Goal: Check status: Check status

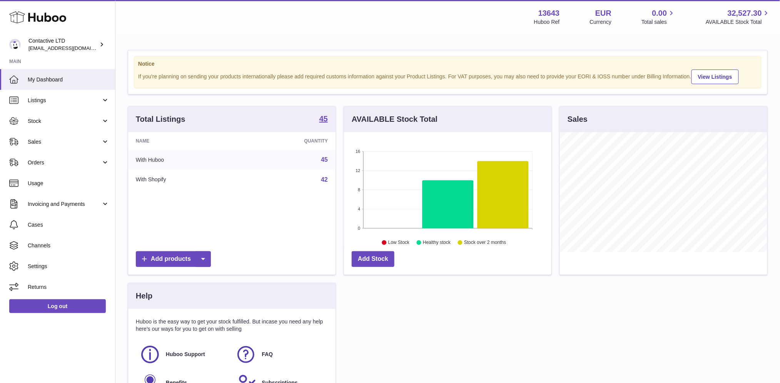
scroll to position [120, 207]
click at [92, 159] on span "Orders" at bounding box center [64, 162] width 73 height 7
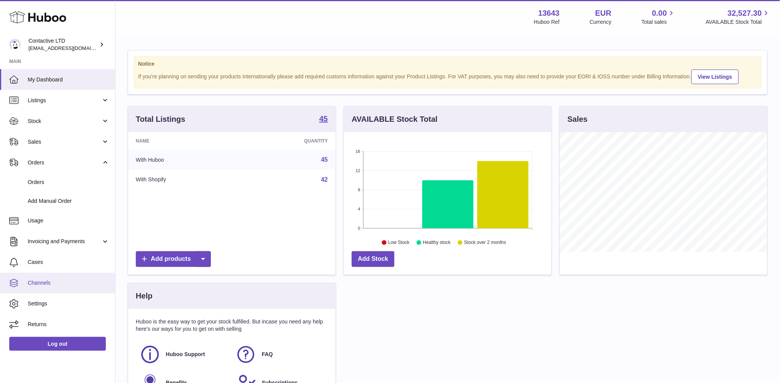
click at [65, 282] on span "Channels" at bounding box center [69, 283] width 82 height 7
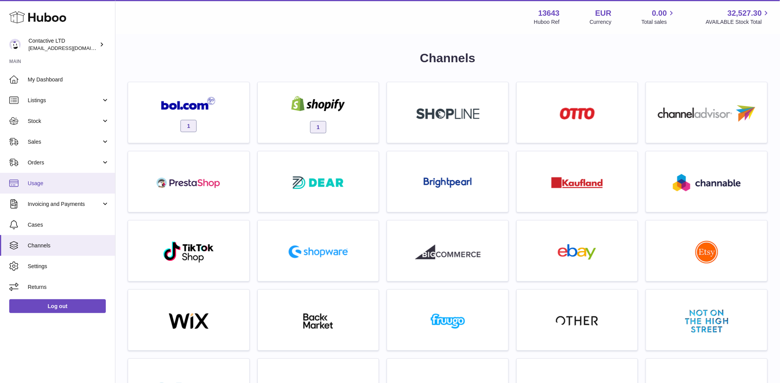
click at [49, 187] on span "Usage" at bounding box center [69, 183] width 82 height 7
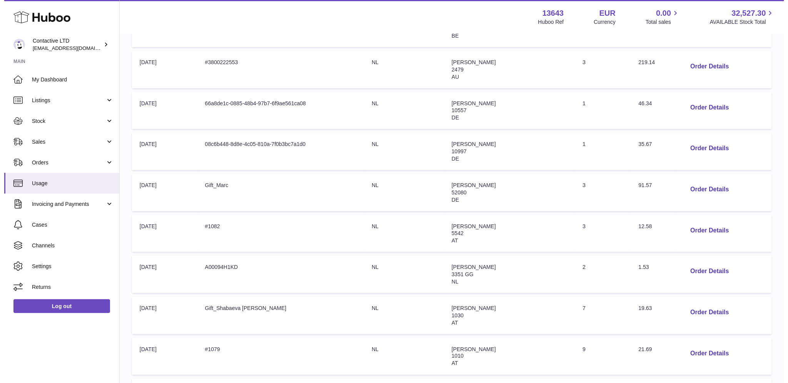
scroll to position [289, 0]
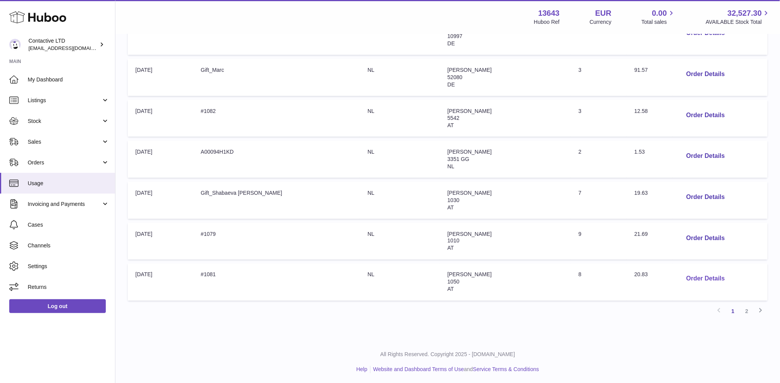
click at [687, 276] on button "Order Details" at bounding box center [705, 280] width 51 height 16
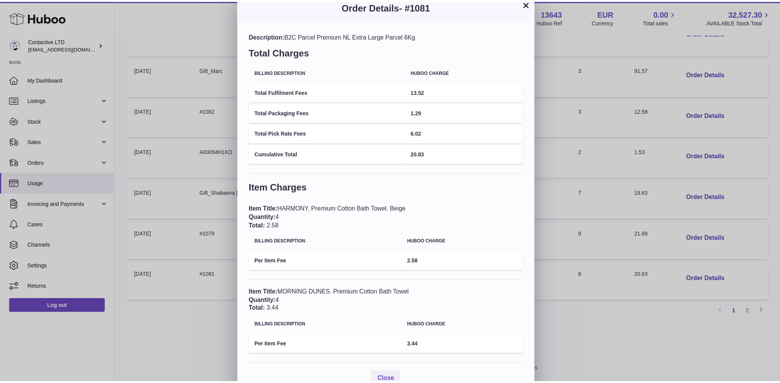
scroll to position [0, 0]
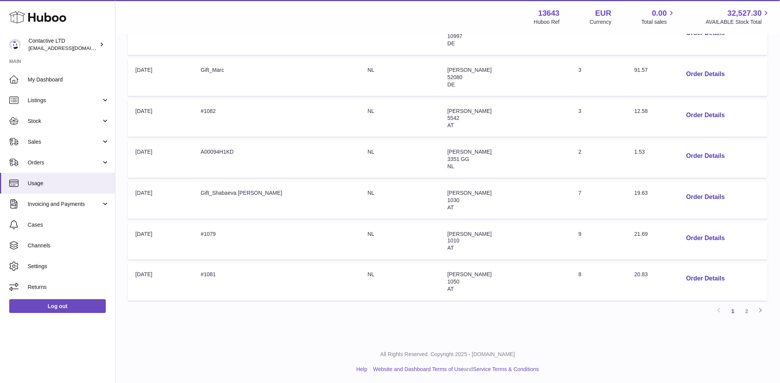
click at [576, 138] on div at bounding box center [390, 191] width 780 height 383
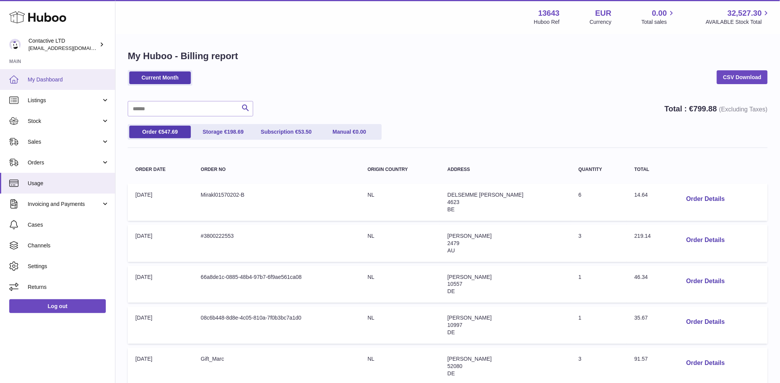
click at [16, 83] on icon at bounding box center [13, 79] width 9 height 8
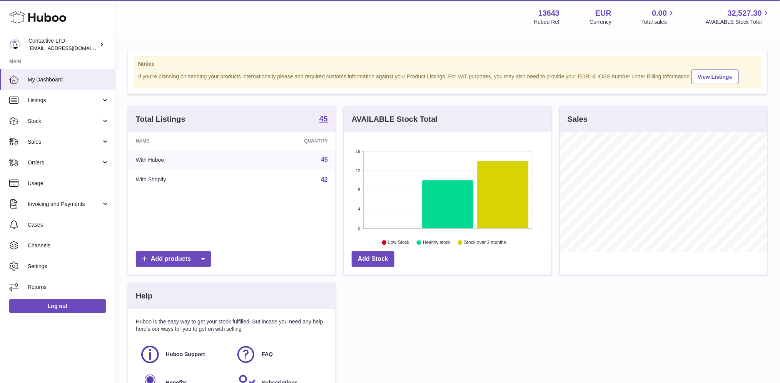
scroll to position [92, 0]
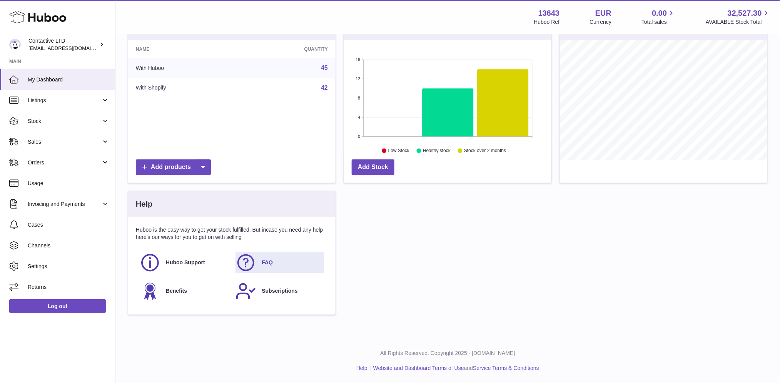
click at [257, 257] on link "FAQ" at bounding box center [279, 263] width 88 height 21
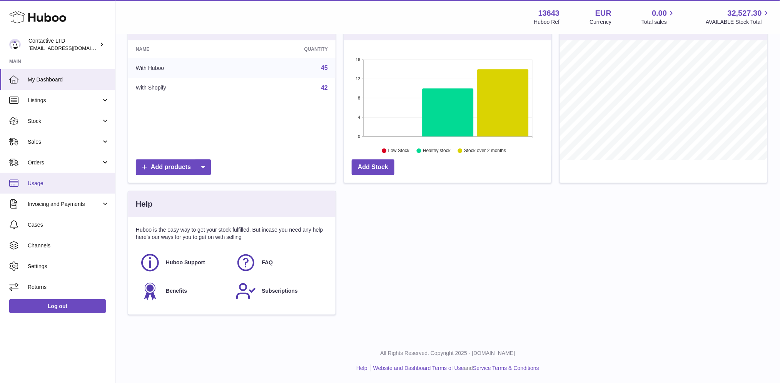
click at [65, 181] on span "Usage" at bounding box center [69, 183] width 82 height 7
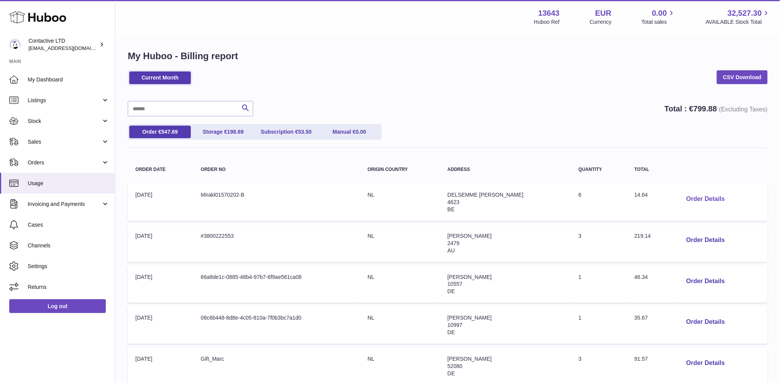
click at [712, 197] on button "Order Details" at bounding box center [705, 200] width 51 height 16
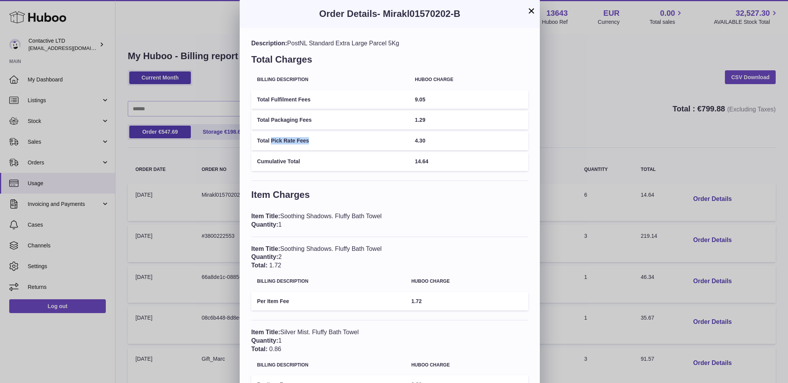
drag, startPoint x: 319, startPoint y: 139, endPoint x: 272, endPoint y: 142, distance: 47.8
click at [272, 142] on td "Total Pick Rate Fees" at bounding box center [330, 141] width 158 height 19
click at [305, 143] on td "Total Pick Rate Fees" at bounding box center [330, 141] width 158 height 19
drag, startPoint x: 324, startPoint y: 137, endPoint x: 271, endPoint y: 142, distance: 53.6
click at [271, 142] on td "Total Pick Rate Fees" at bounding box center [330, 141] width 158 height 19
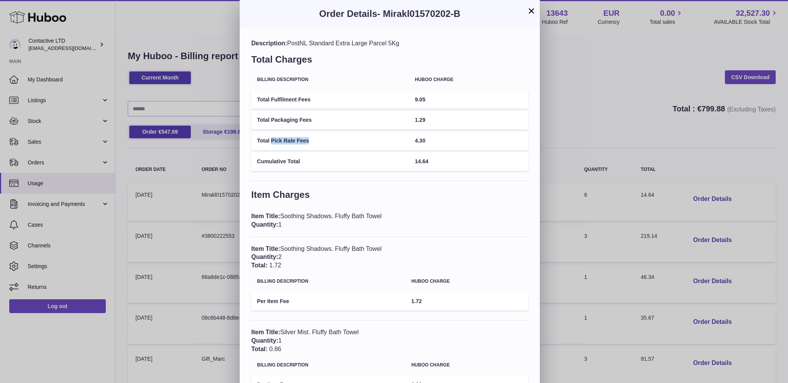
copy td "Pick Rate Fees"
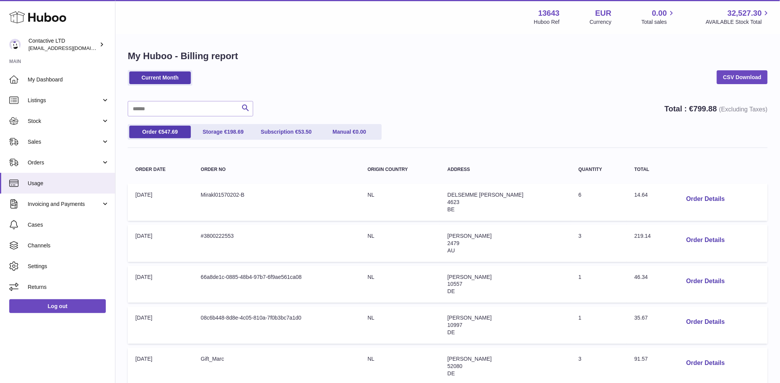
click at [186, 183] on div at bounding box center [390, 191] width 780 height 383
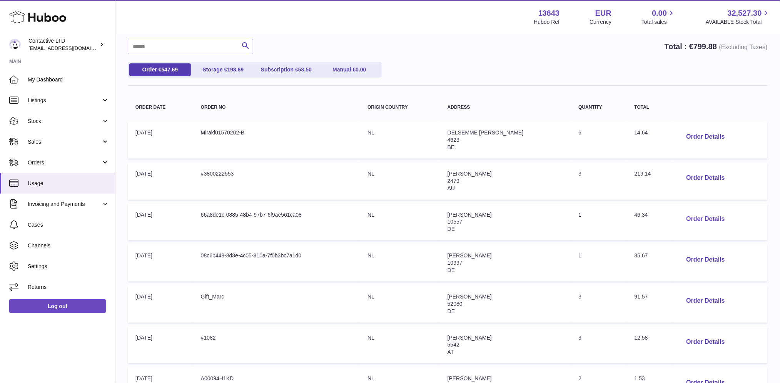
scroll to position [70, 0]
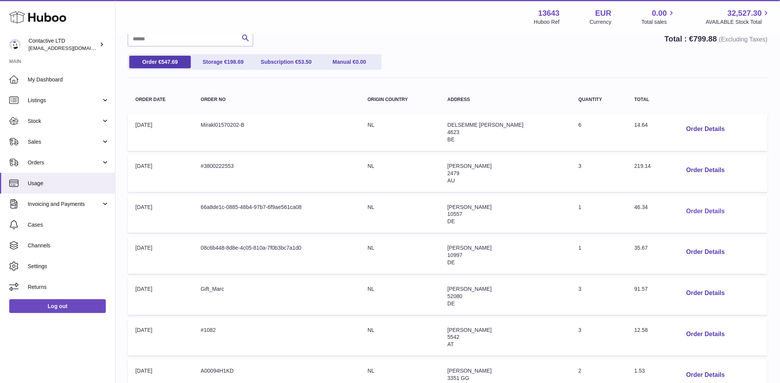
click at [712, 204] on button "Order Details" at bounding box center [705, 212] width 51 height 16
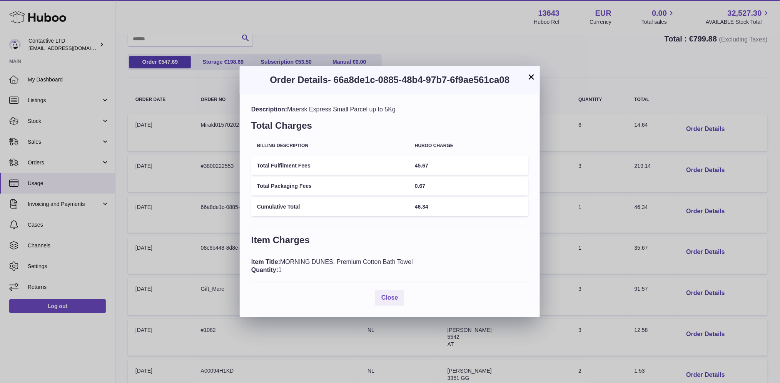
click at [567, 222] on div "× Order Details - 66a8de1c-0885-48b4-97b7-6f9ae561ca08 Description: Maersk Expr…" at bounding box center [390, 191] width 780 height 383
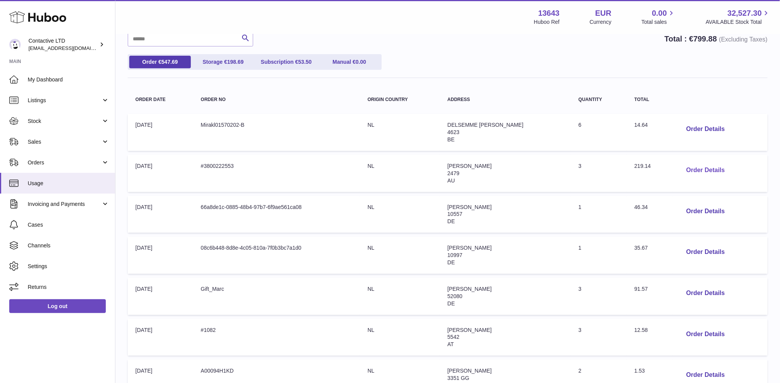
click at [696, 168] on button "Order Details" at bounding box center [705, 171] width 51 height 16
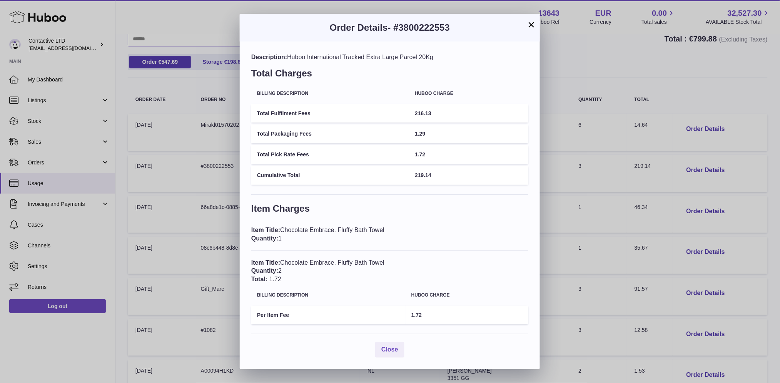
click at [605, 187] on div "× Order Details - #3800222553 Description: Huboo International Tracked Extra La…" at bounding box center [390, 191] width 780 height 383
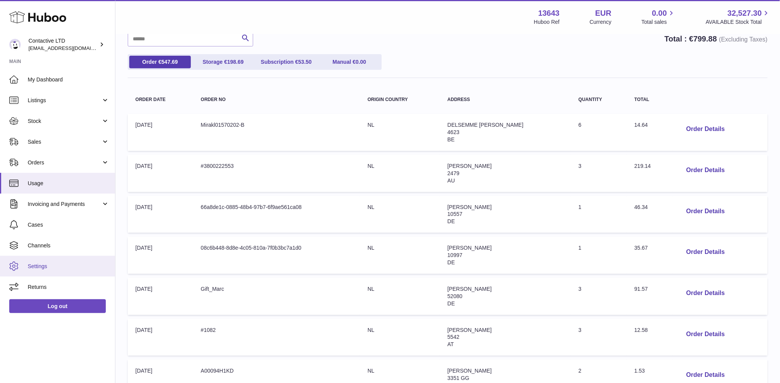
click at [58, 263] on span "Settings" at bounding box center [69, 266] width 82 height 7
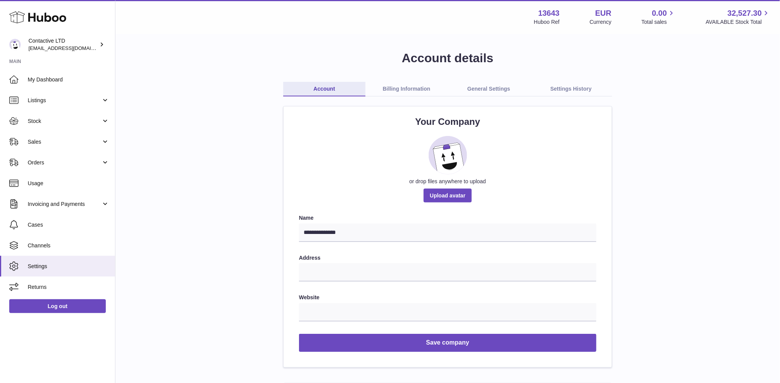
click at [397, 89] on link "Billing Information" at bounding box center [406, 89] width 82 height 15
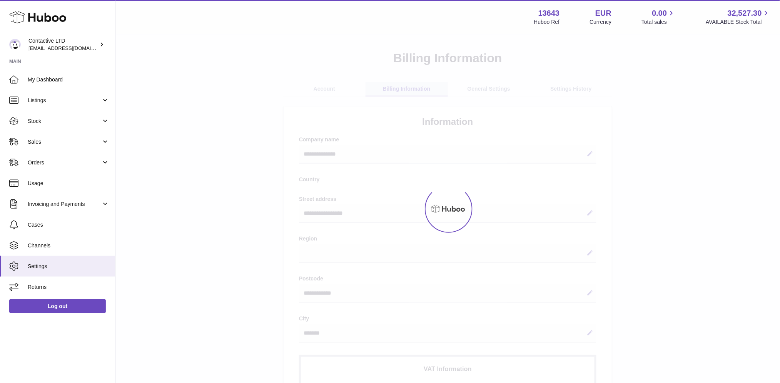
select select "**"
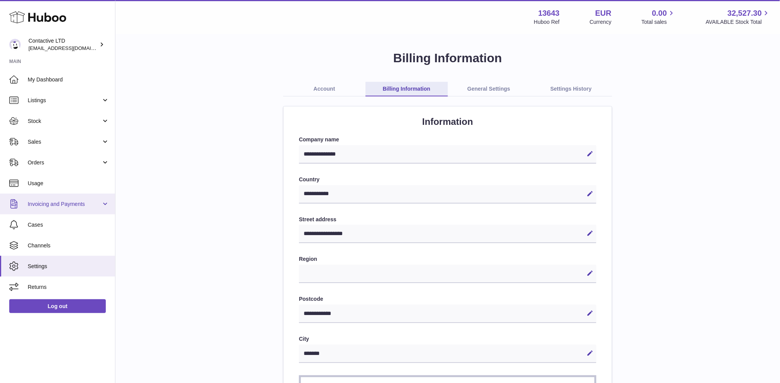
click at [85, 202] on span "Invoicing and Payments" at bounding box center [64, 204] width 73 height 7
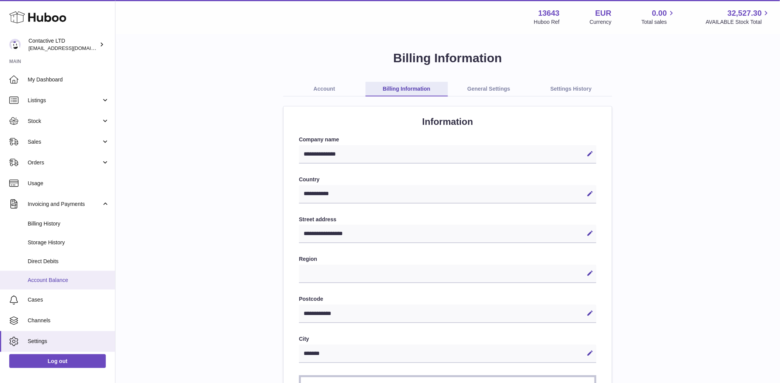
click at [64, 277] on span "Account Balance" at bounding box center [69, 280] width 82 height 7
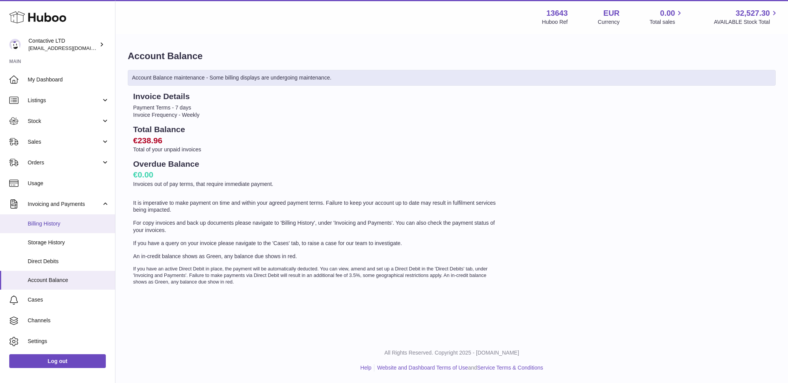
click at [63, 225] on span "Billing History" at bounding box center [69, 223] width 82 height 7
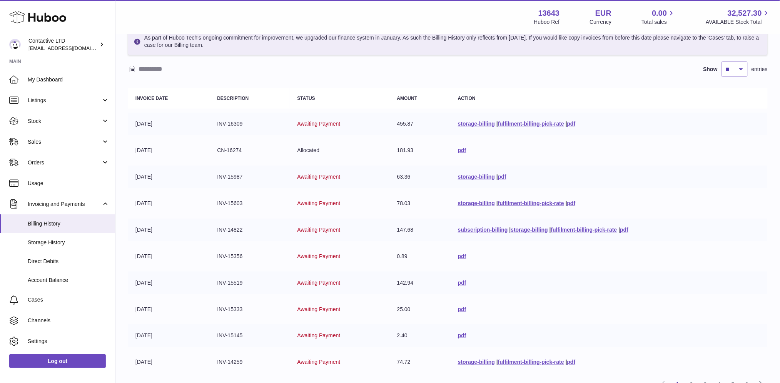
scroll to position [115, 0]
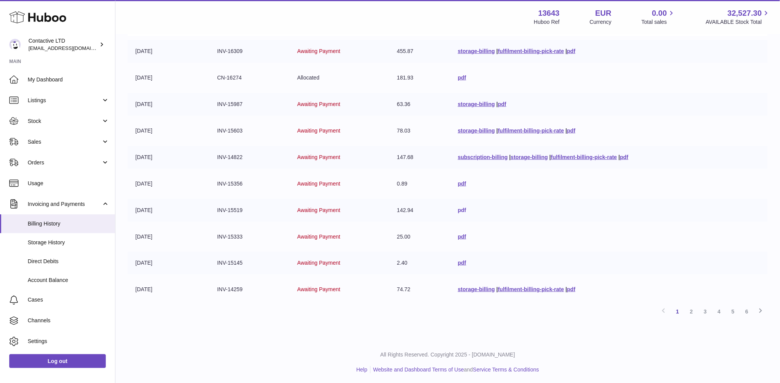
click at [459, 208] on link "pdf" at bounding box center [462, 210] width 8 height 6
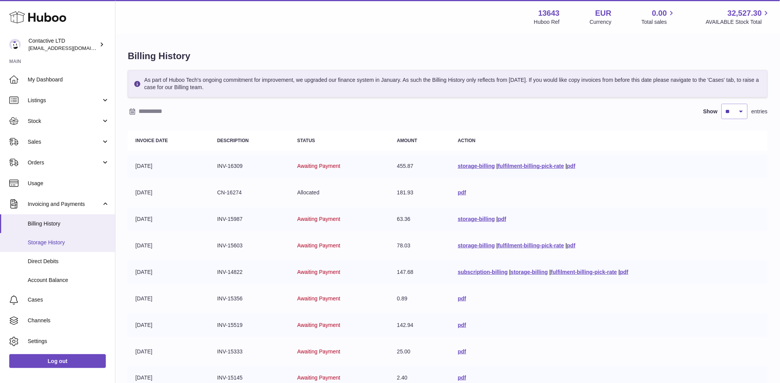
click at [75, 241] on span "Storage History" at bounding box center [69, 242] width 82 height 7
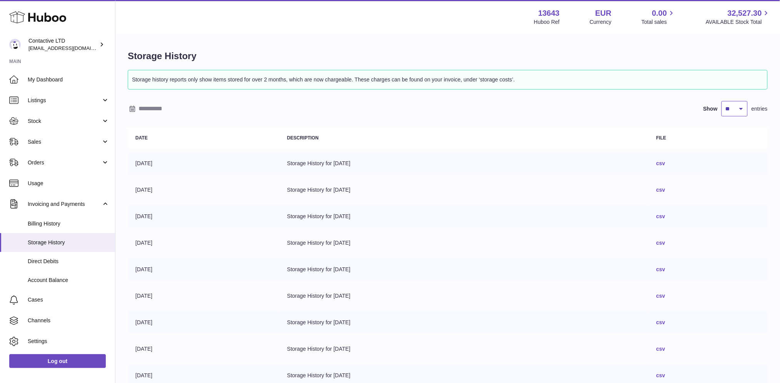
click at [735, 112] on select "** ** ** ***" at bounding box center [734, 108] width 26 height 15
click at [547, 141] on th "Description" at bounding box center [463, 138] width 369 height 20
click at [665, 163] on link "csv" at bounding box center [660, 163] width 9 height 6
click at [61, 128] on link "Stock" at bounding box center [57, 121] width 115 height 21
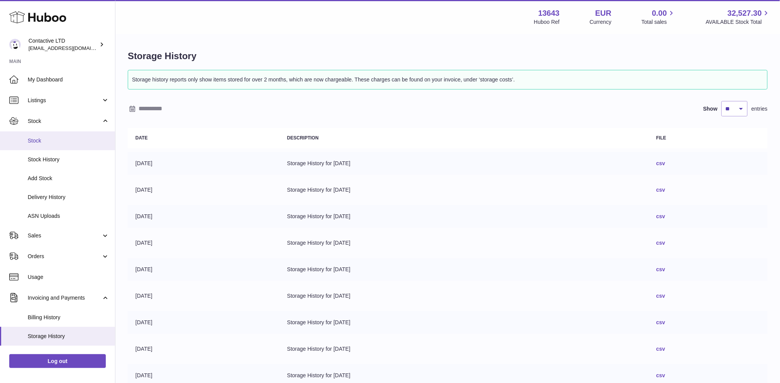
click at [65, 137] on span "Stock" at bounding box center [69, 140] width 82 height 7
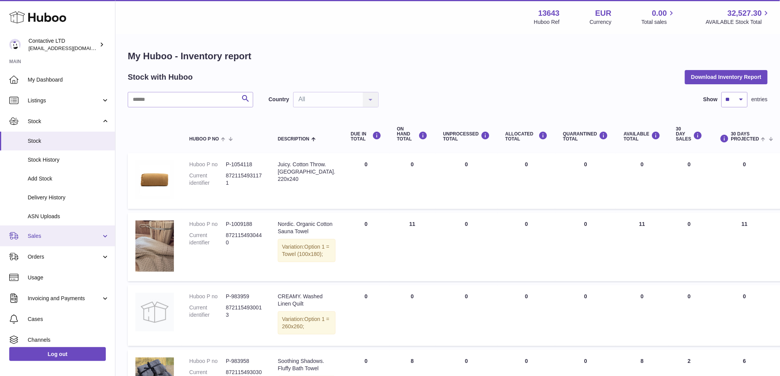
click at [54, 242] on link "Sales" at bounding box center [57, 235] width 115 height 21
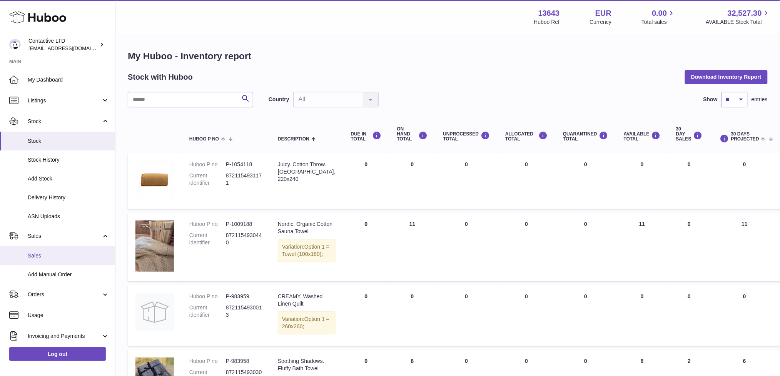
click at [55, 252] on span "Sales" at bounding box center [69, 255] width 82 height 7
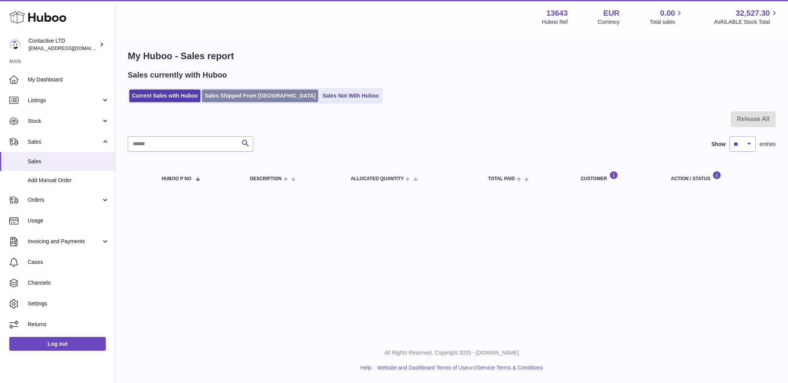
click at [232, 100] on link "Sales Shipped From [GEOGRAPHIC_DATA]" at bounding box center [260, 96] width 116 height 13
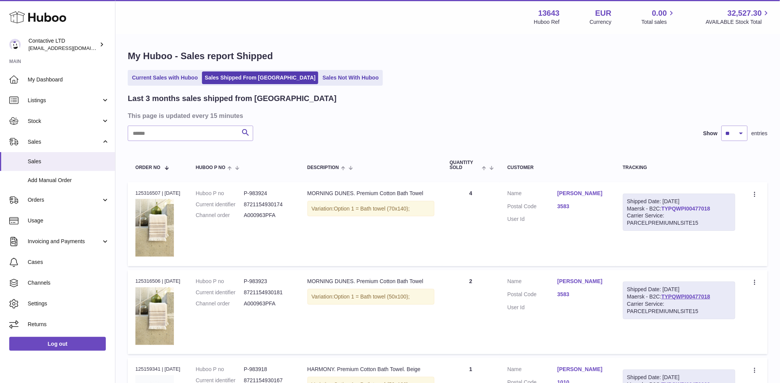
click at [710, 207] on link "TYPQWPI00477018" at bounding box center [685, 209] width 49 height 6
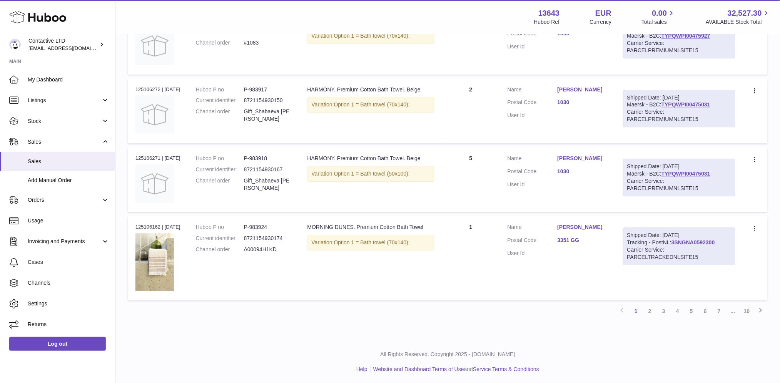
click at [712, 243] on link "3SNGNA0592300" at bounding box center [692, 243] width 43 height 6
click at [687, 171] on link "TYPQWPI00475031" at bounding box center [685, 174] width 49 height 6
click at [649, 309] on link "2" at bounding box center [650, 312] width 14 height 14
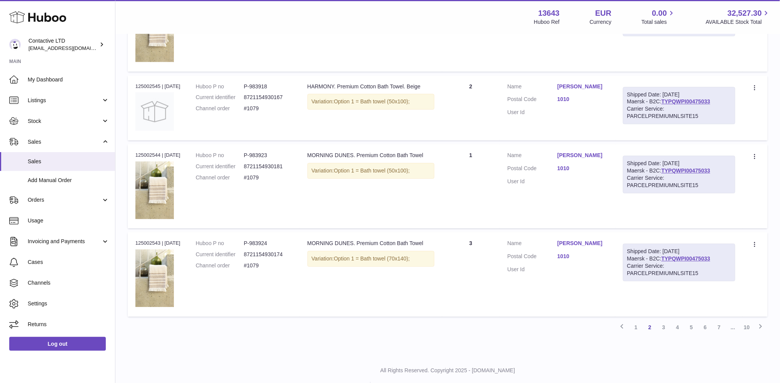
scroll to position [702, 0]
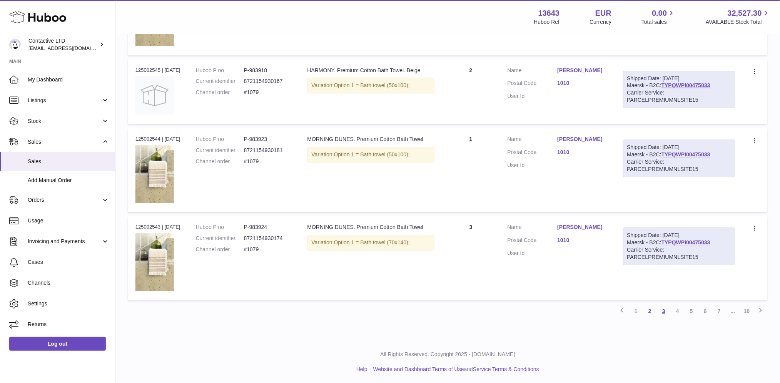
click at [662, 310] on link "3" at bounding box center [664, 312] width 14 height 14
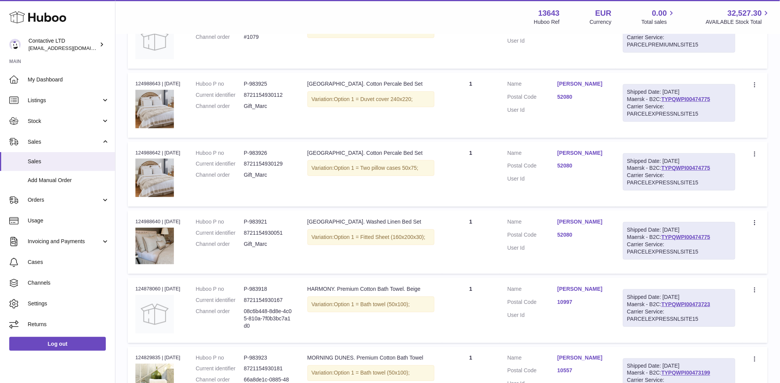
scroll to position [185, 0]
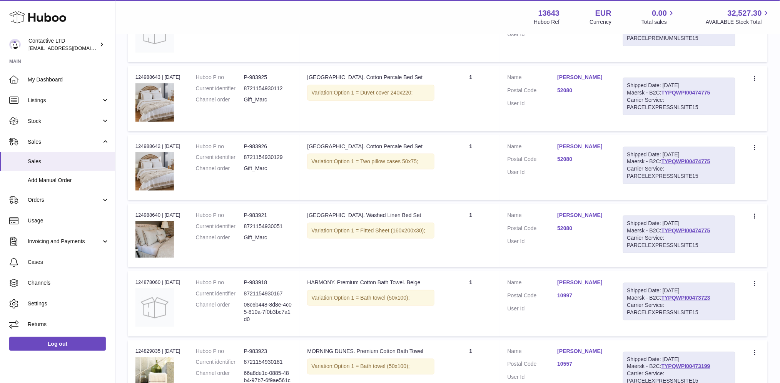
click at [688, 92] on link "TYPQWPI00474775" at bounding box center [685, 93] width 49 height 6
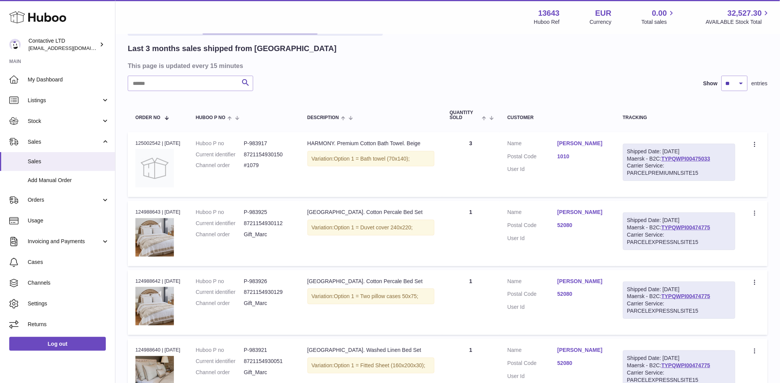
scroll to position [0, 0]
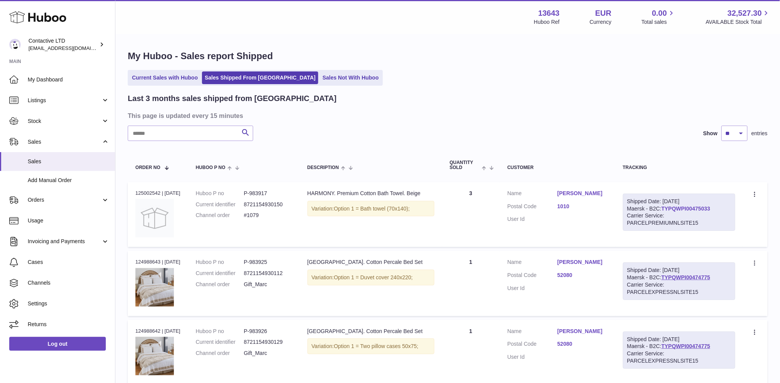
click at [703, 206] on link "TYPQWPI00475033" at bounding box center [685, 209] width 49 height 6
